Goal: Feedback & Contribution: Leave review/rating

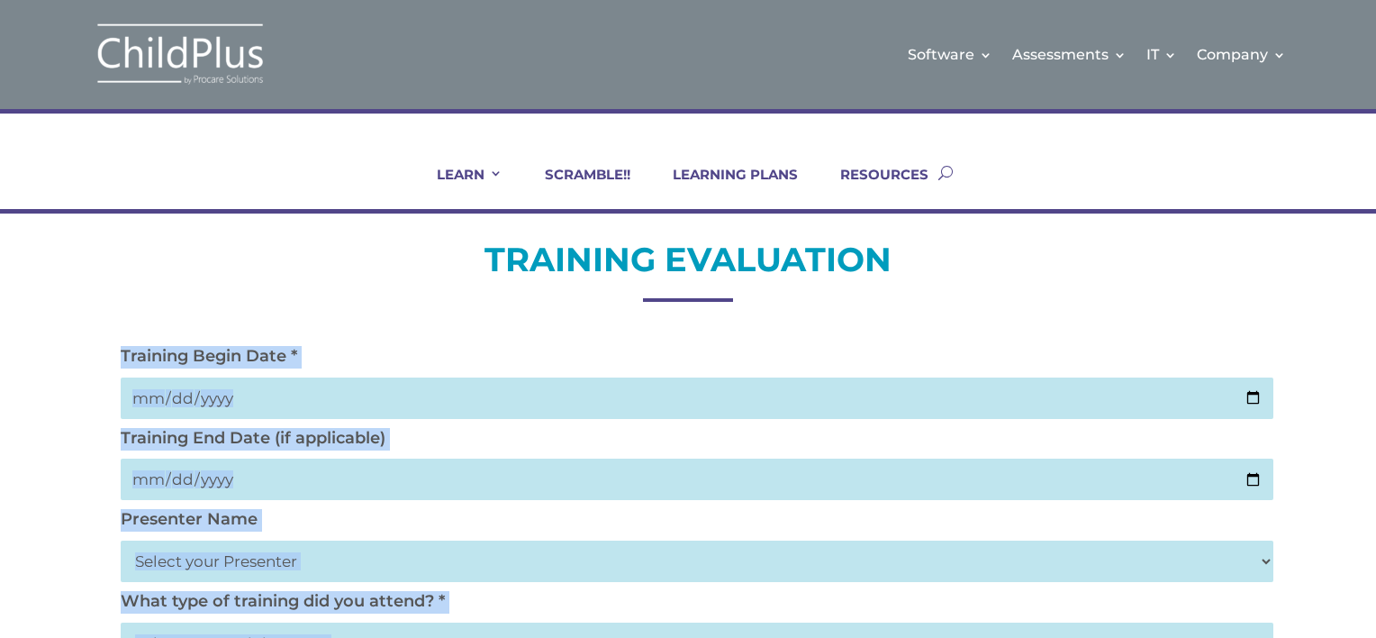
click at [455, 568] on select "Select your Presenter [PERSON_NAME] [PERSON_NAME] [PERSON_NAME] [PERSON_NAME] […" at bounding box center [697, 560] width 1153 height 41
select select "[PERSON_NAME]"
click at [121, 540] on select "Select your Presenter [PERSON_NAME] [PERSON_NAME] [PERSON_NAME] [PERSON_NAME] […" at bounding box center [697, 560] width 1153 height 41
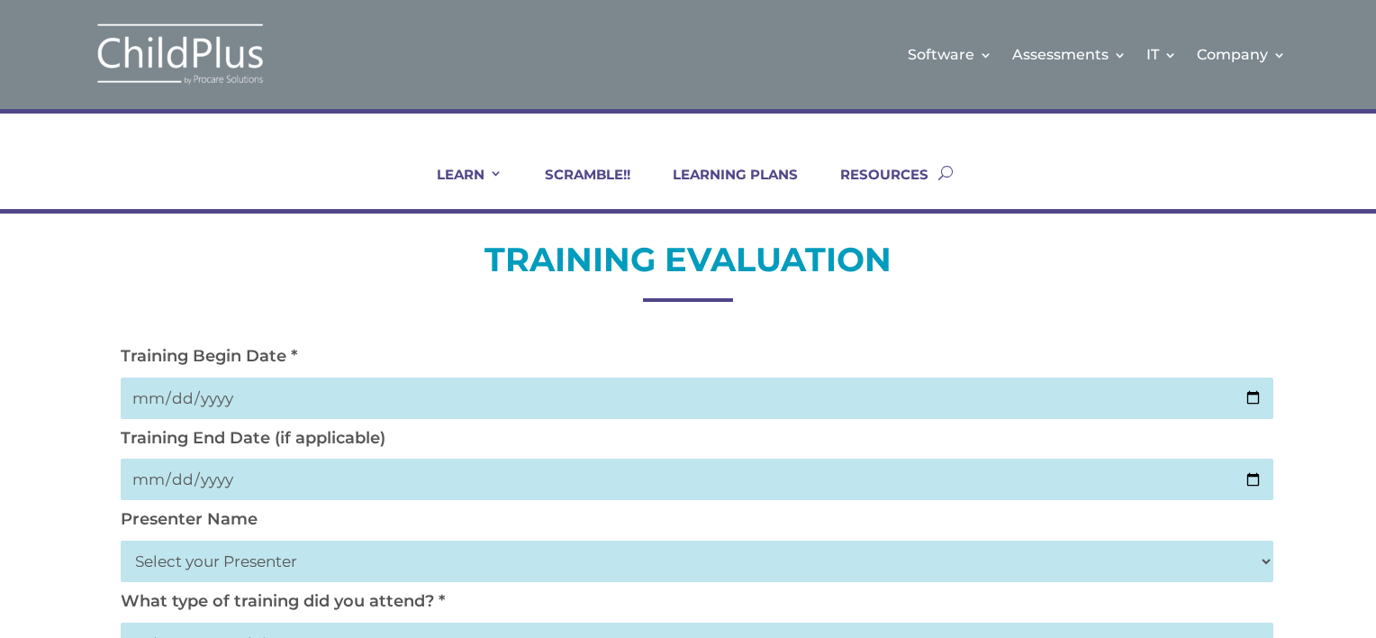
click at [303, 393] on input "date" at bounding box center [697, 397] width 1153 height 41
click at [1256, 397] on input "date" at bounding box center [697, 397] width 1153 height 41
type input "[DATE]"
click at [257, 465] on input "date" at bounding box center [697, 478] width 1153 height 41
click at [249, 483] on input "date" at bounding box center [697, 478] width 1153 height 41
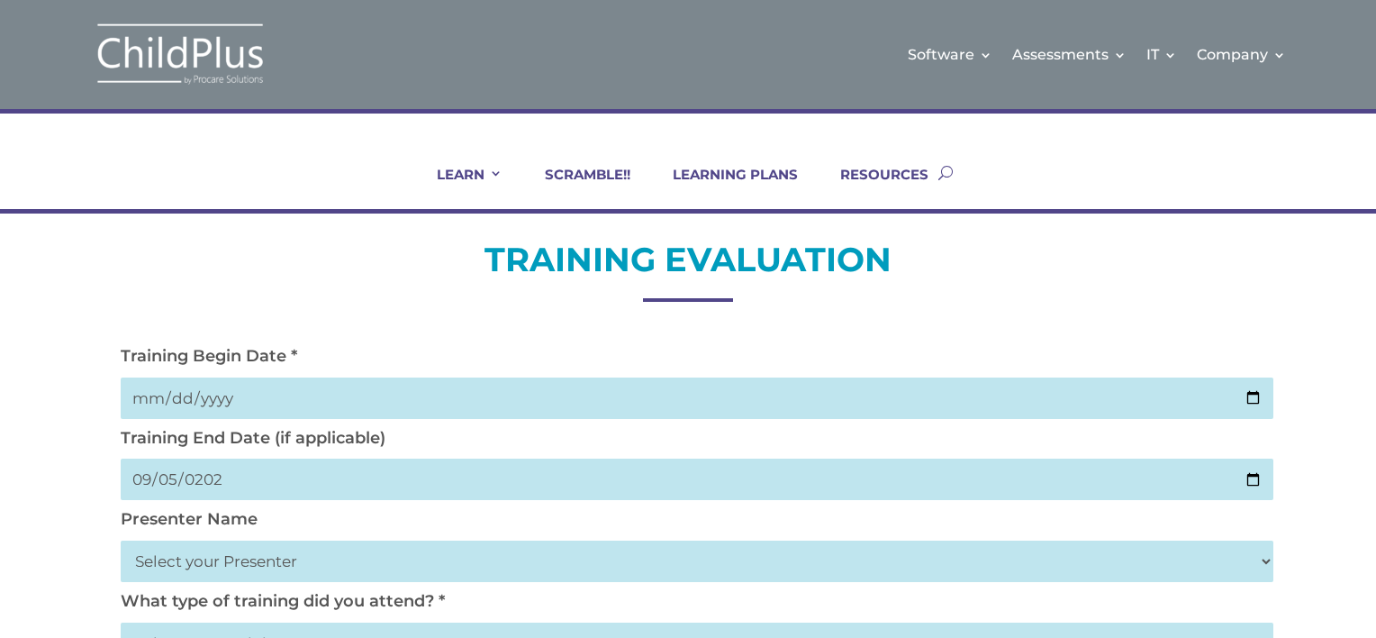
type input "[DATE]"
click at [1258, 558] on select "Select your Presenter [PERSON_NAME] [PERSON_NAME] [PERSON_NAME] [PERSON_NAME] […" at bounding box center [697, 560] width 1153 height 41
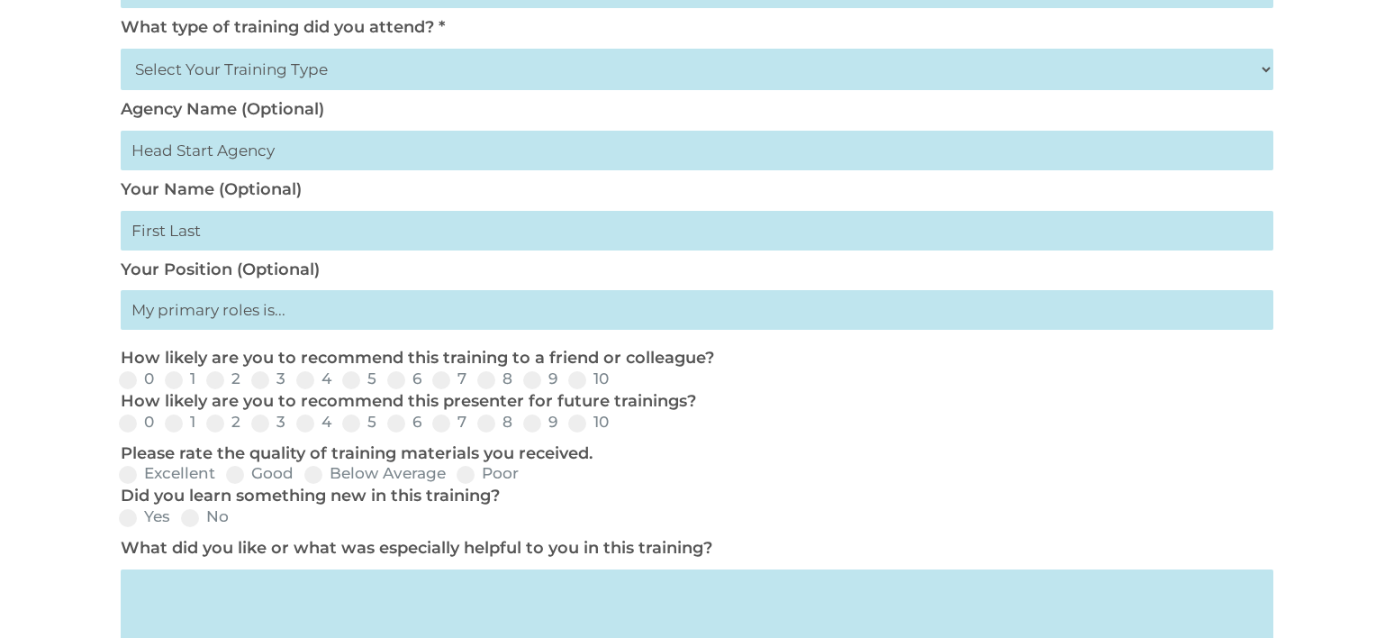
scroll to position [554, 0]
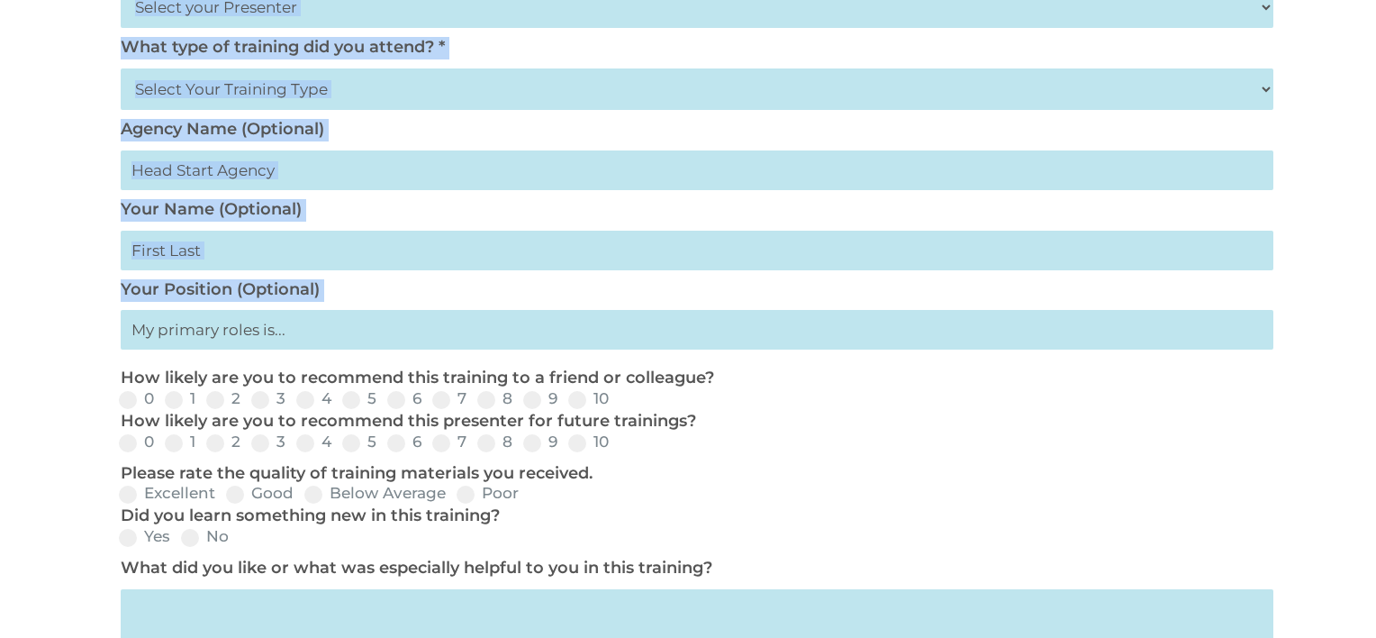
drag, startPoint x: 1126, startPoint y: 315, endPoint x: 1043, endPoint y: 324, distance: 83.3
click at [1043, 324] on div "TRAINING EVALUATION Training Begin Date * [DATE] Training End Date (if applicab…" at bounding box center [688, 328] width 1153 height 1289
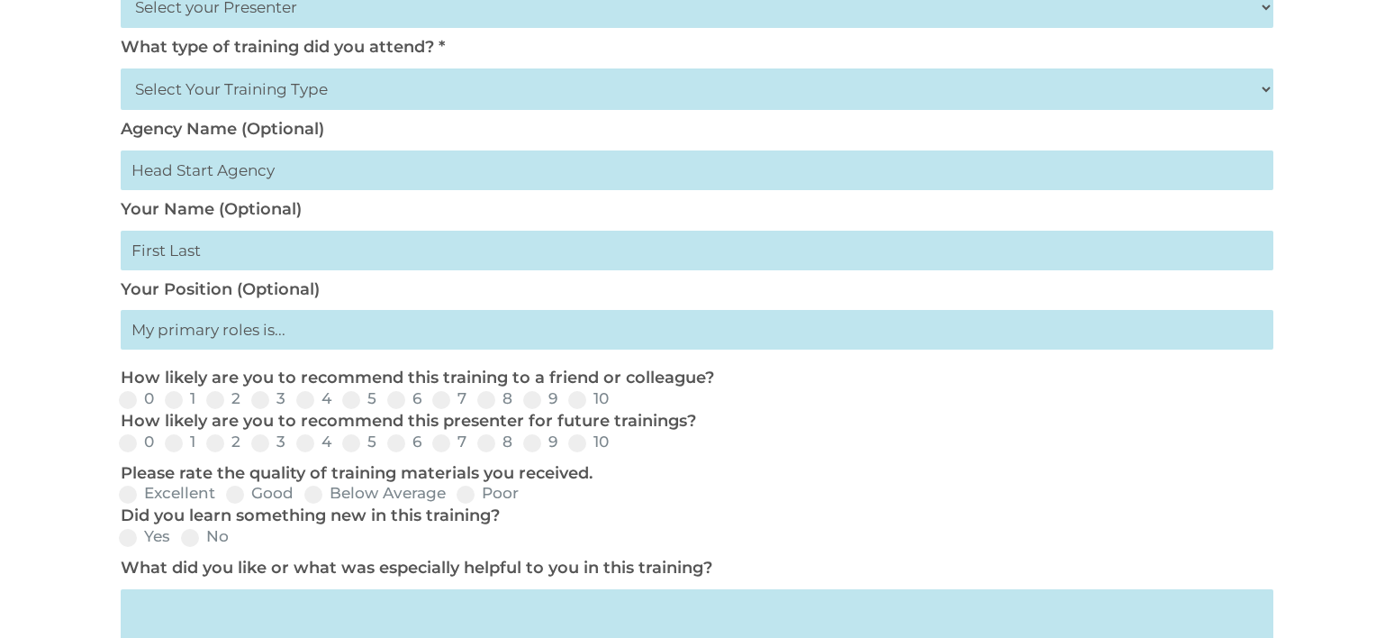
click at [1294, 335] on div "TRAINING EVALUATION Training Begin Date * [DATE] Training End Date (if applicab…" at bounding box center [688, 345] width 1376 height 1370
click at [376, 97] on select "Select Your Training Type On-site (at your agency) Virtual Visit Live Group Web…" at bounding box center [697, 88] width 1153 height 41
select select "On-site (at your agency)"
click at [121, 68] on select "Select Your Training Type On-site (at your agency) Virtual Visit Live Group Web…" at bounding box center [697, 88] width 1153 height 41
click at [333, 171] on input "text" at bounding box center [697, 170] width 1153 height 40
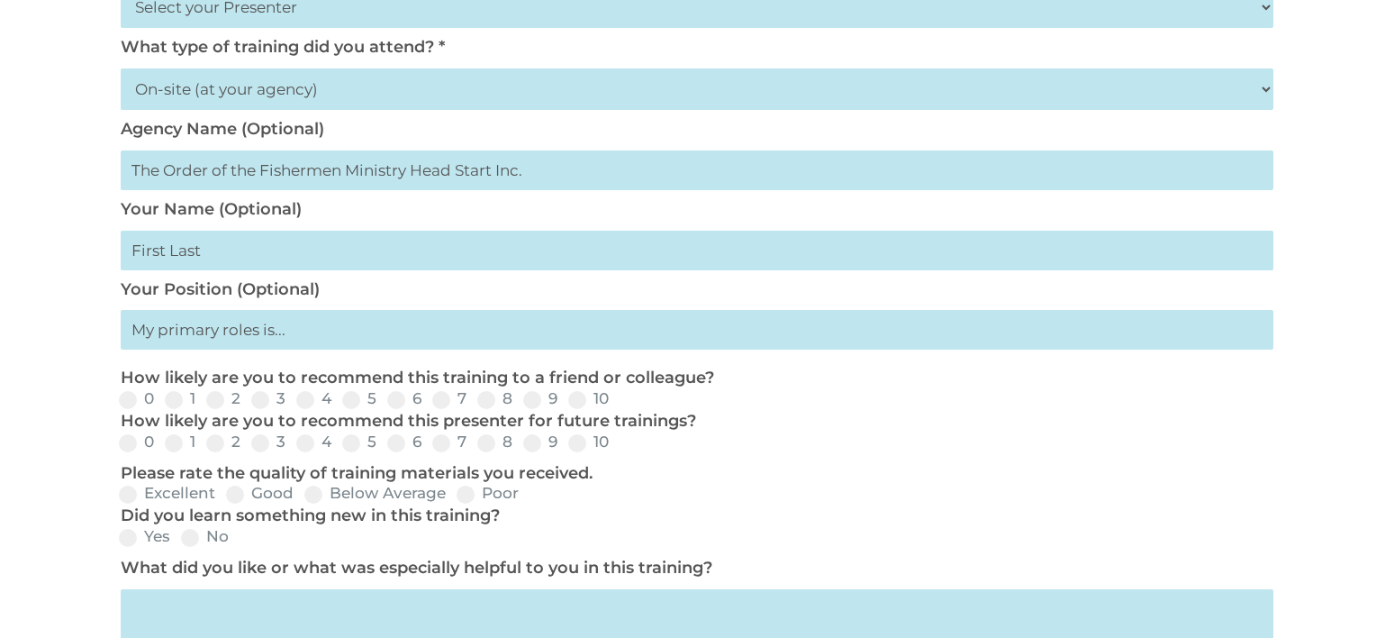
type input "The Order of the Fishermen Ministry Head Start Inc."
click at [180, 263] on input "text" at bounding box center [697, 251] width 1153 height 40
type input "[PERSON_NAME]"
type input "IT"
click at [569, 399] on span at bounding box center [577, 400] width 18 height 18
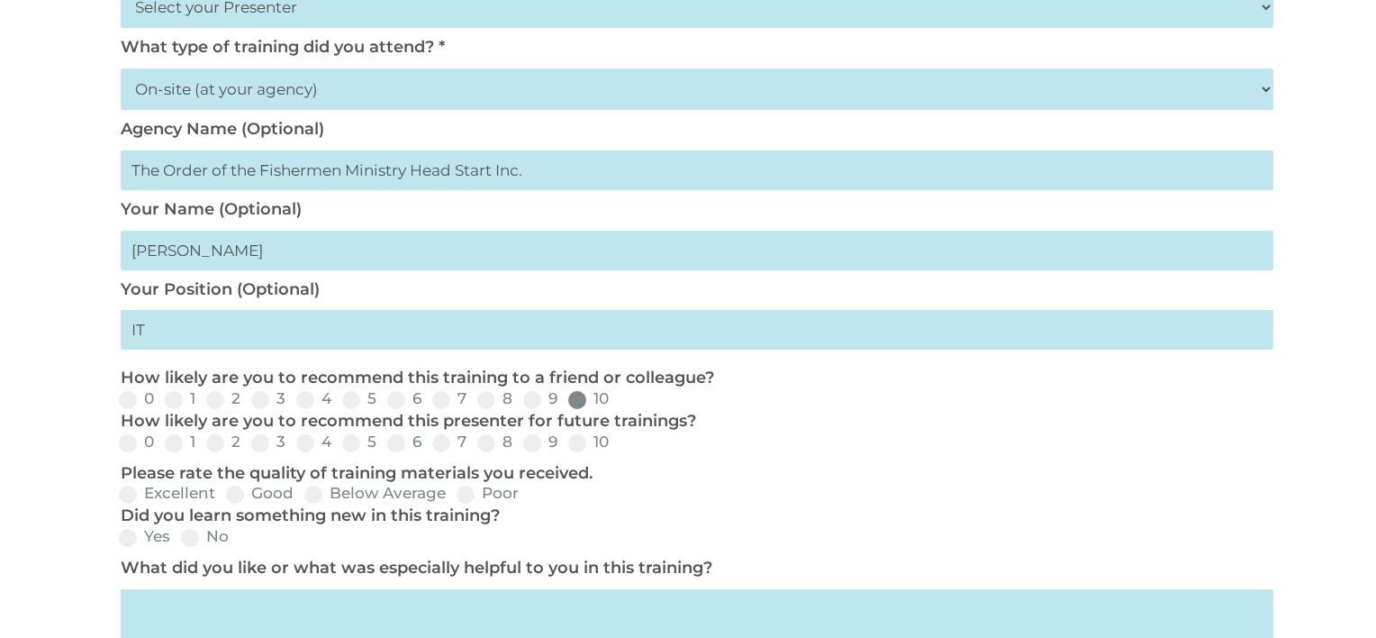
click at [618, 400] on input "10" at bounding box center [624, 406] width 12 height 12
radio input "true"
click at [578, 444] on span at bounding box center [577, 443] width 18 height 18
click at [618, 444] on input "10" at bounding box center [624, 449] width 12 height 12
radio input "true"
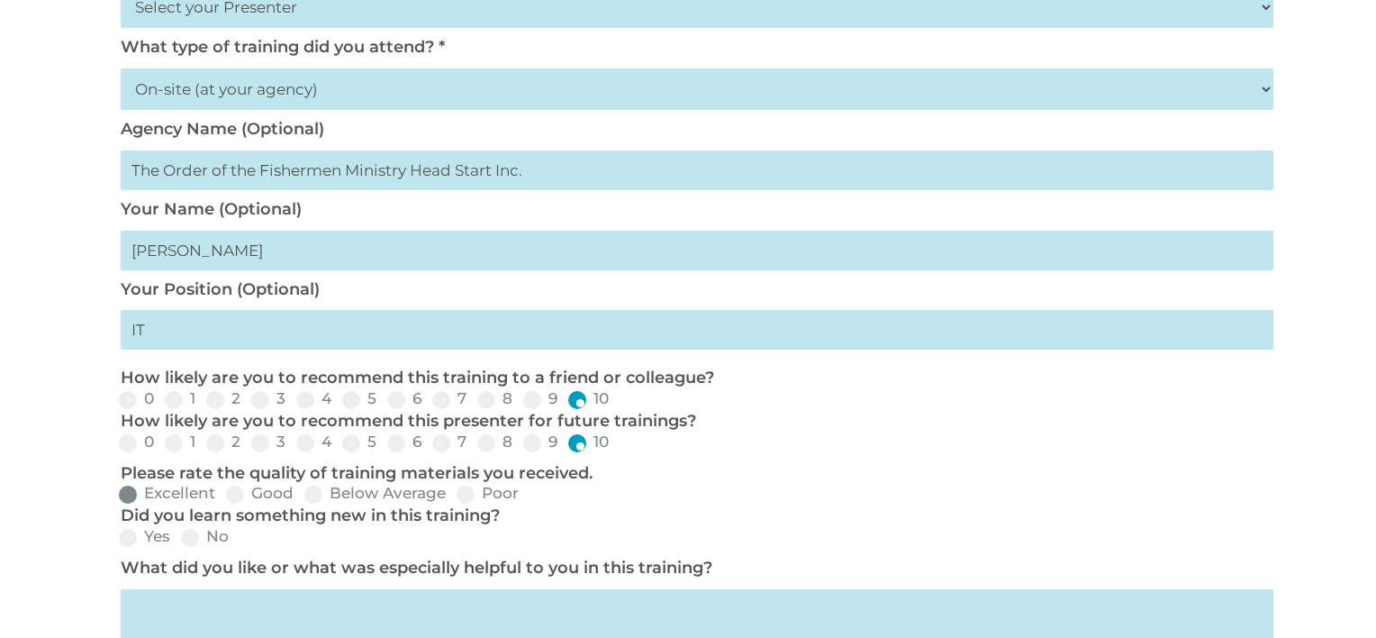
click at [132, 498] on span at bounding box center [128, 494] width 18 height 18
click at [224, 498] on input "Excellent" at bounding box center [230, 500] width 12 height 12
radio input "true"
click at [129, 541] on span at bounding box center [128, 538] width 18 height 18
click at [179, 541] on input "Yes" at bounding box center [185, 544] width 12 height 12
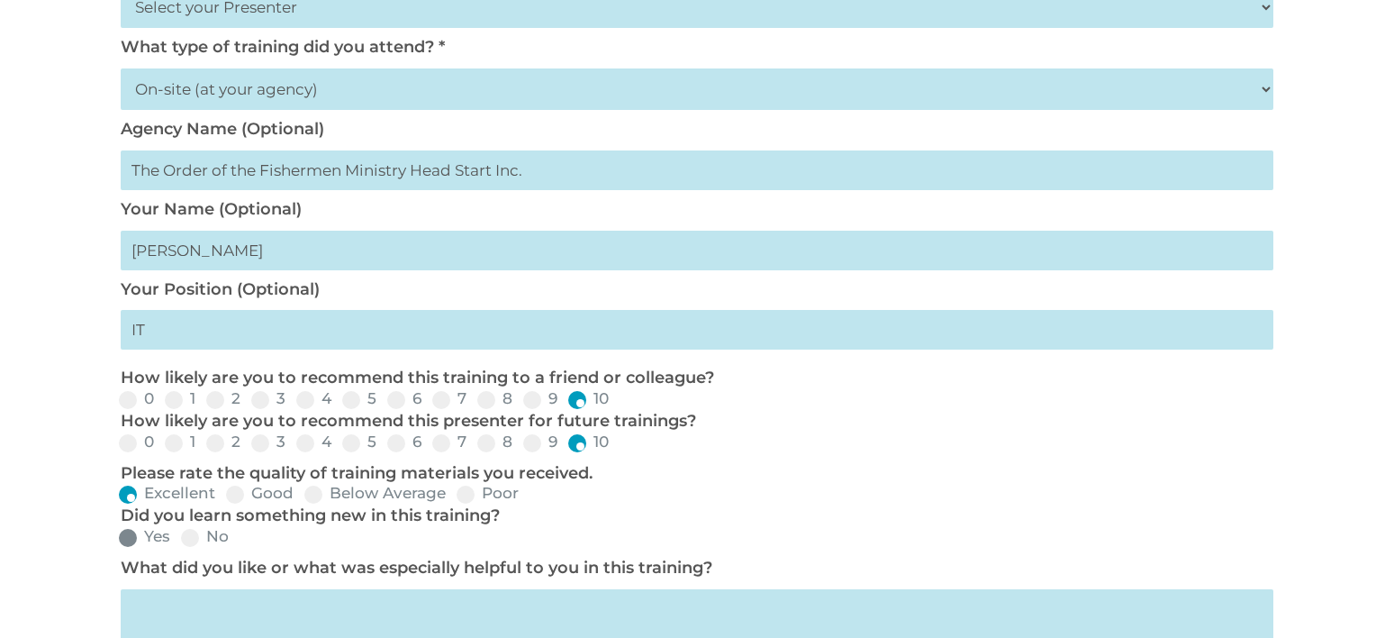
radio input "true"
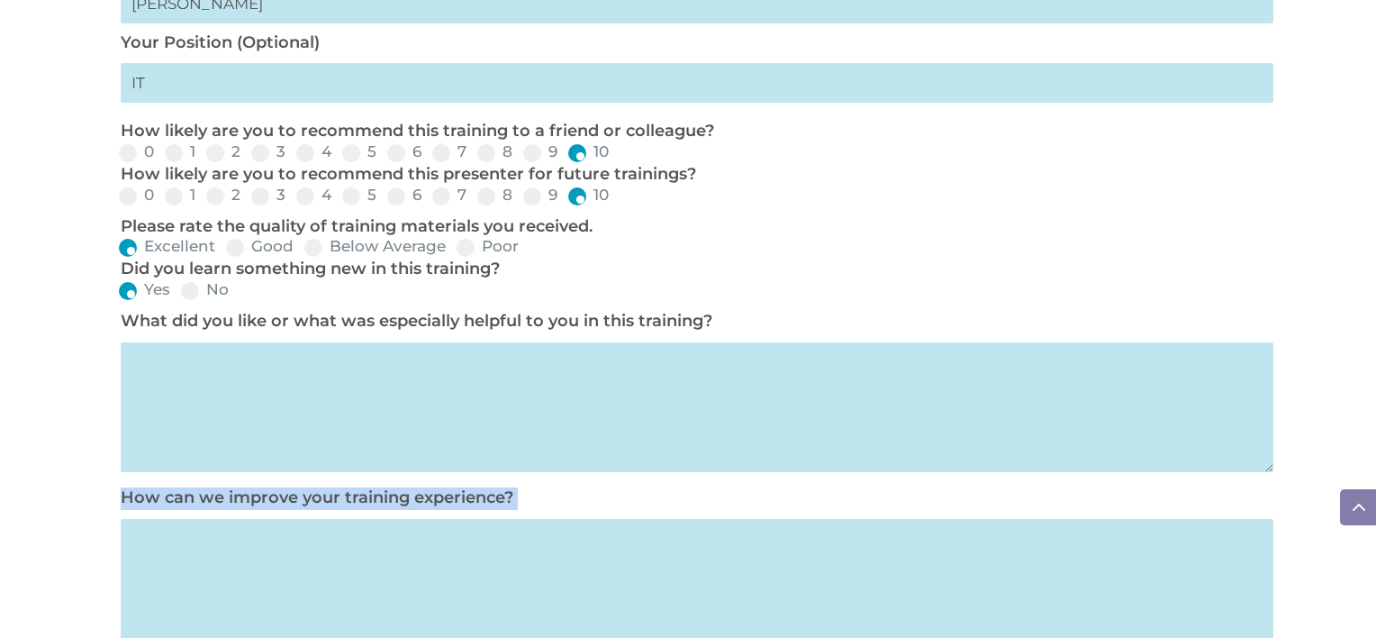
scroll to position [903, 0]
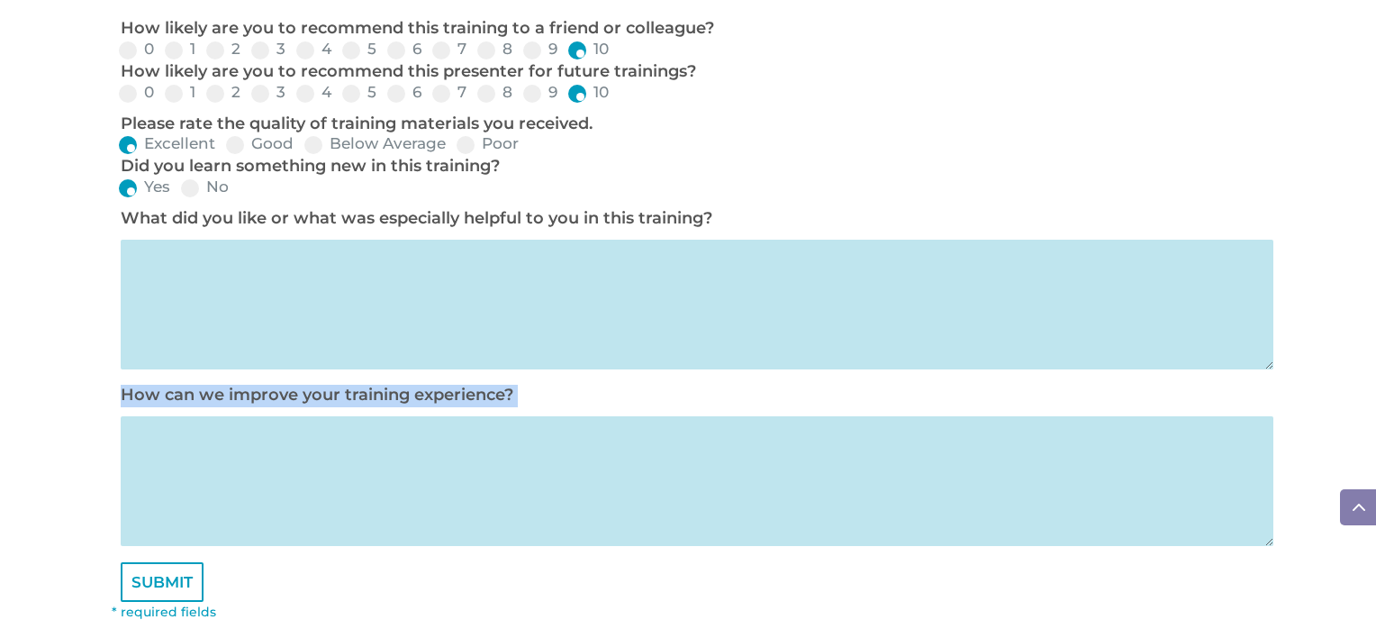
drag, startPoint x: 749, startPoint y: 583, endPoint x: 757, endPoint y: 494, distance: 89.5
click at [757, 494] on form "Training Begin Date * 2025-09-05 Training End Date (if applicable) 2025-09-05 P…" at bounding box center [688, 22] width 1153 height 1159
click at [454, 294] on textarea at bounding box center [697, 305] width 1153 height 130
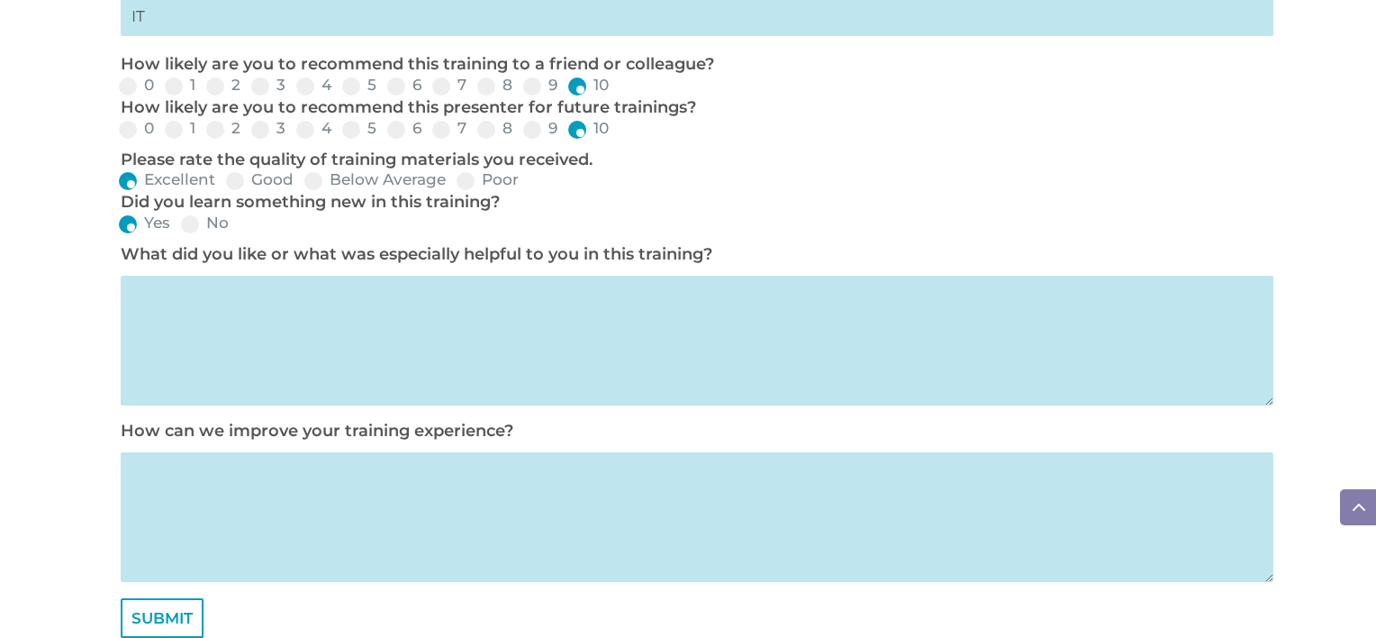
scroll to position [922, 0]
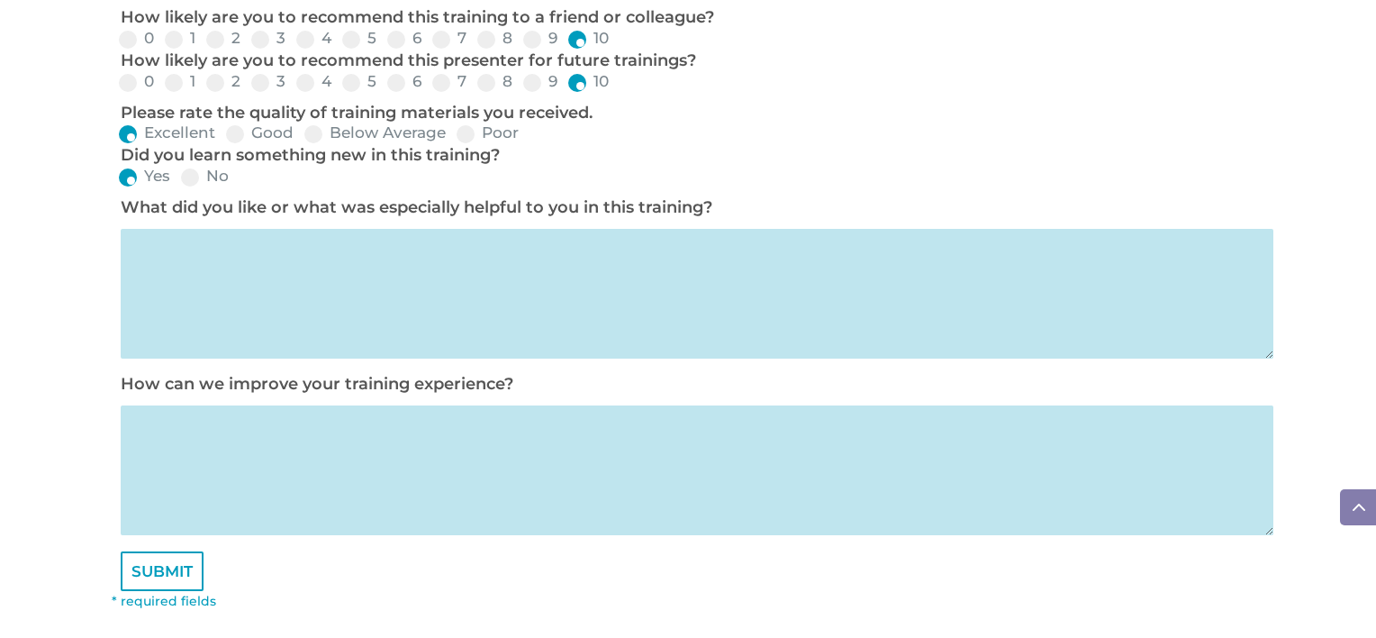
drag, startPoint x: 1081, startPoint y: 130, endPoint x: 1012, endPoint y: 645, distance: 519.6
click at [1012, 637] on html "Software Learn More Features Schedule A Demo Getting Started Assessments Learn …" at bounding box center [688, 33] width 1376 height 1897
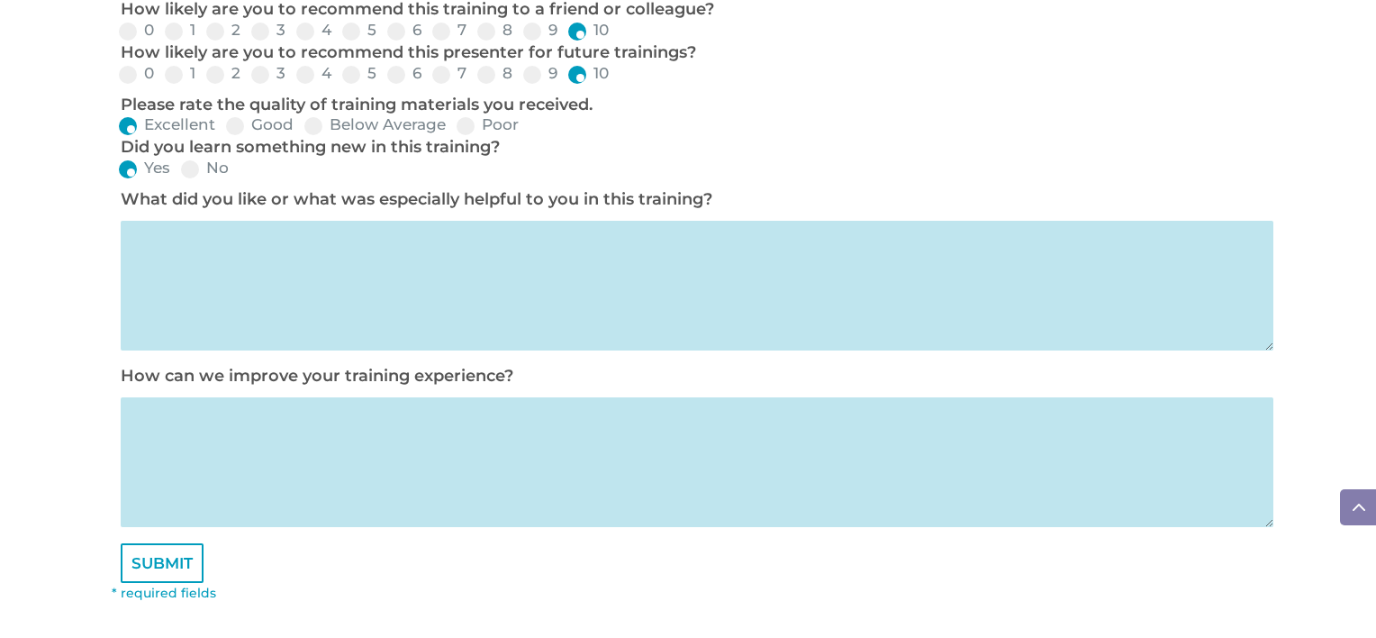
click at [311, 238] on textarea at bounding box center [697, 286] width 1153 height 130
paste textarea "Trecia was an outstanding trainer—knowledgeable, patient, and engaging througho…"
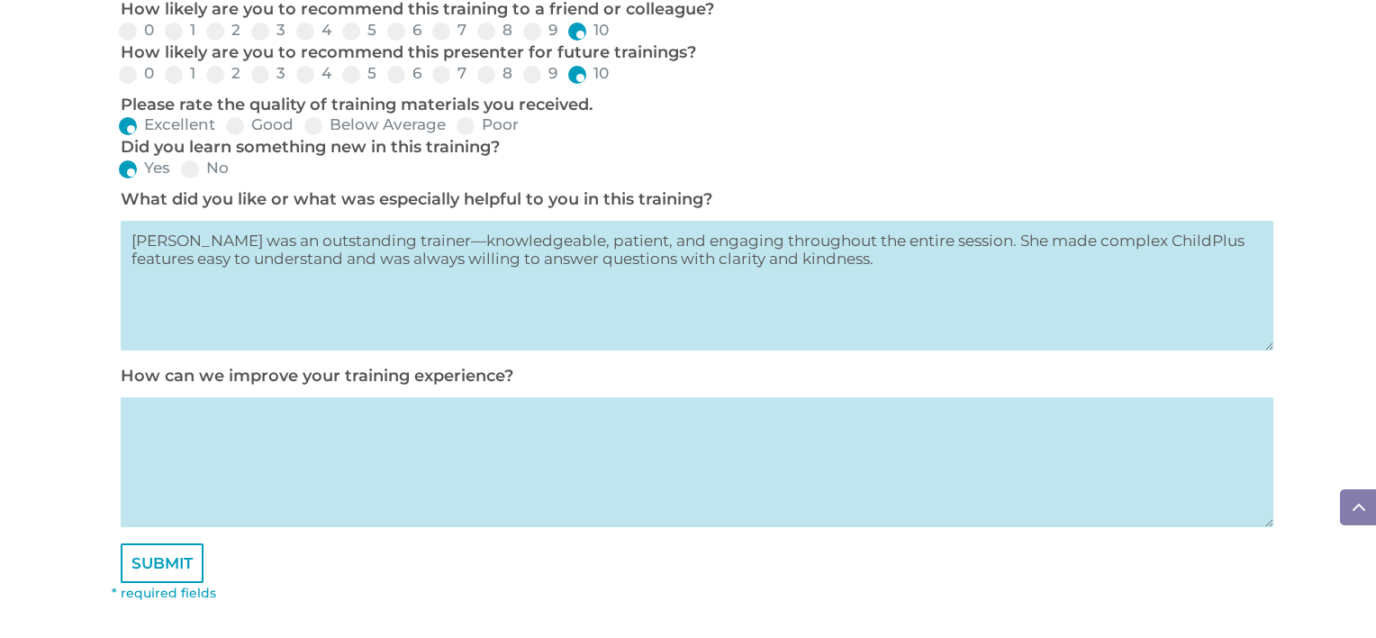
type textarea "Trecia was an outstanding trainer—knowledgeable, patient, and engaging througho…"
click at [310, 411] on textarea at bounding box center [697, 462] width 1153 height 130
type textarea "All good"
click at [151, 569] on input "SUBMIT" at bounding box center [162, 563] width 83 height 40
